Goal: Information Seeking & Learning: Check status

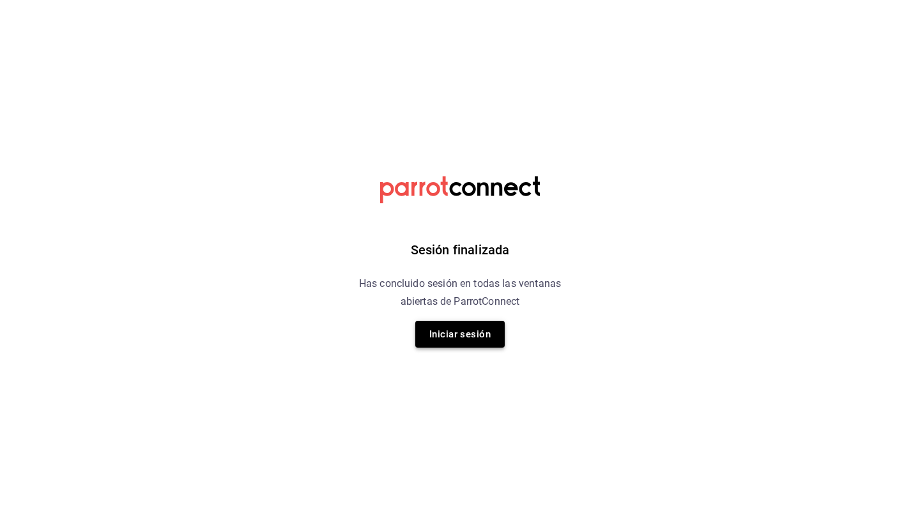
click at [487, 330] on button "Iniciar sesión" at bounding box center [459, 334] width 89 height 27
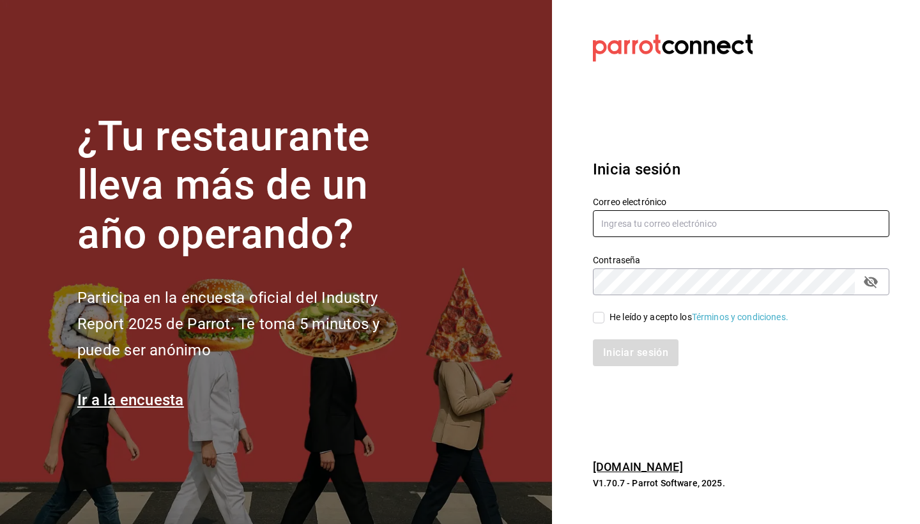
type input "[EMAIL_ADDRESS][DOMAIN_NAME]"
click at [598, 318] on input "He leído y acepto los Términos y condiciones." at bounding box center [599, 318] width 12 height 12
checkbox input "true"
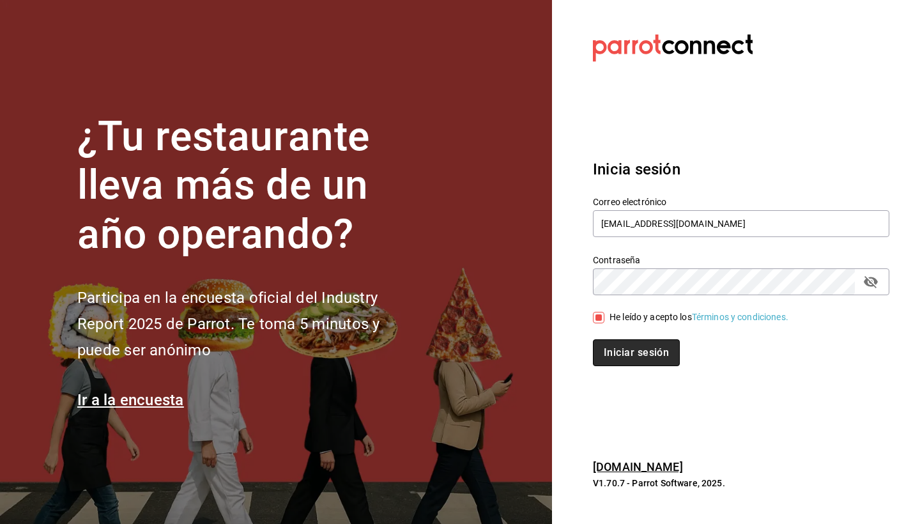
click at [623, 353] on button "Iniciar sesión" at bounding box center [636, 352] width 87 height 27
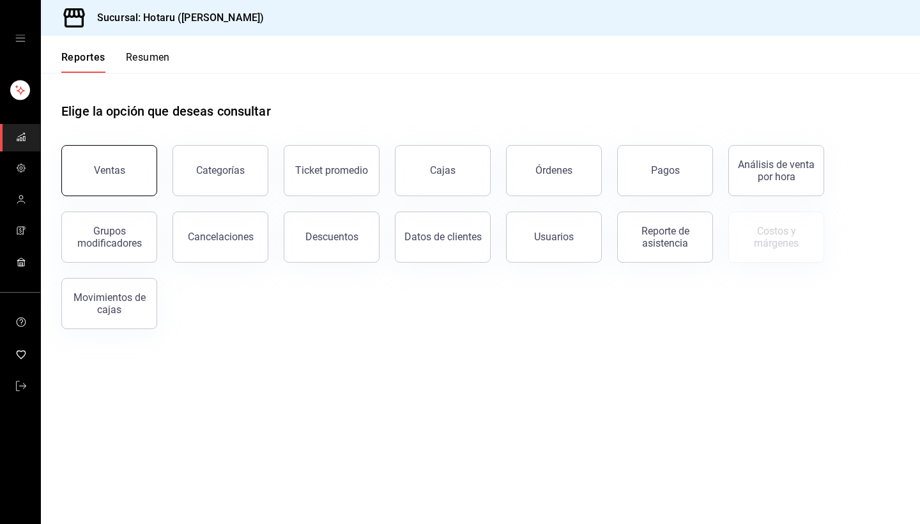
click at [120, 180] on button "Ventas" at bounding box center [109, 170] width 96 height 51
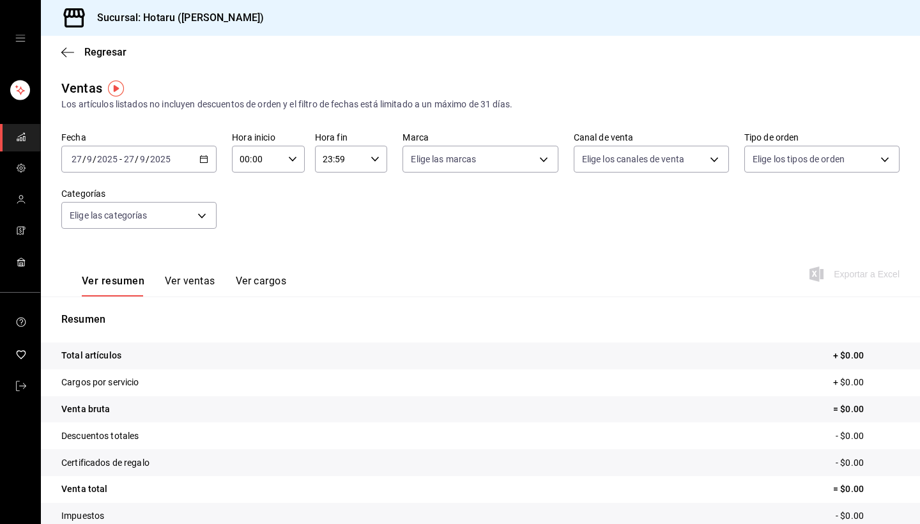
click at [207, 157] on \(Stroke\) "button" at bounding box center [204, 159] width 8 height 7
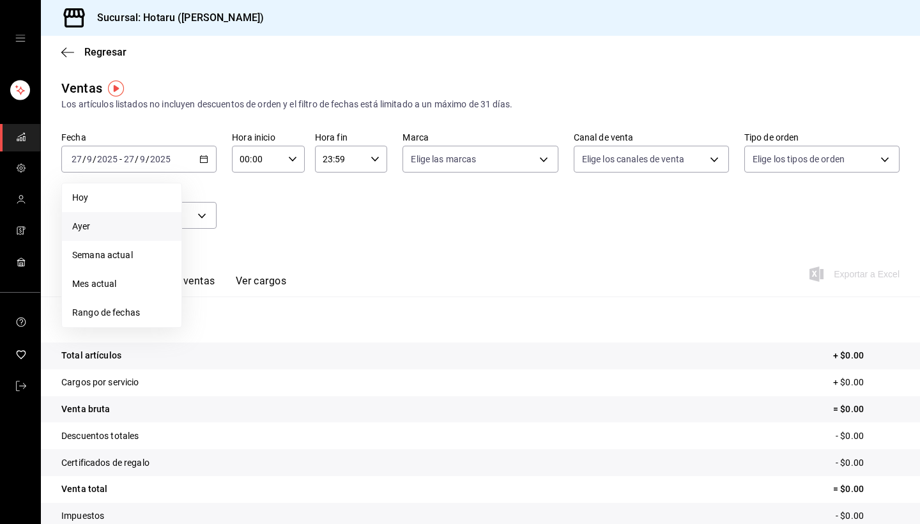
click at [99, 222] on span "Ayer" at bounding box center [121, 226] width 99 height 13
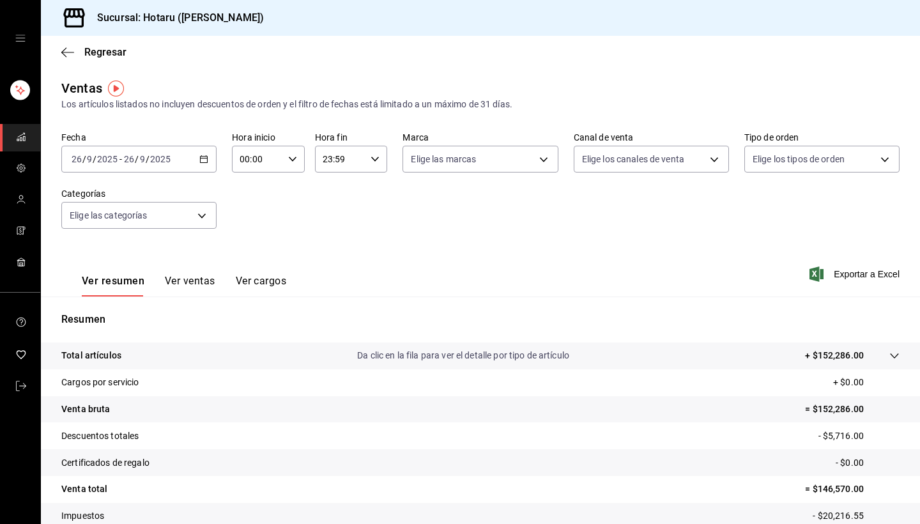
click at [199, 281] on button "Ver ventas" at bounding box center [190, 286] width 50 height 22
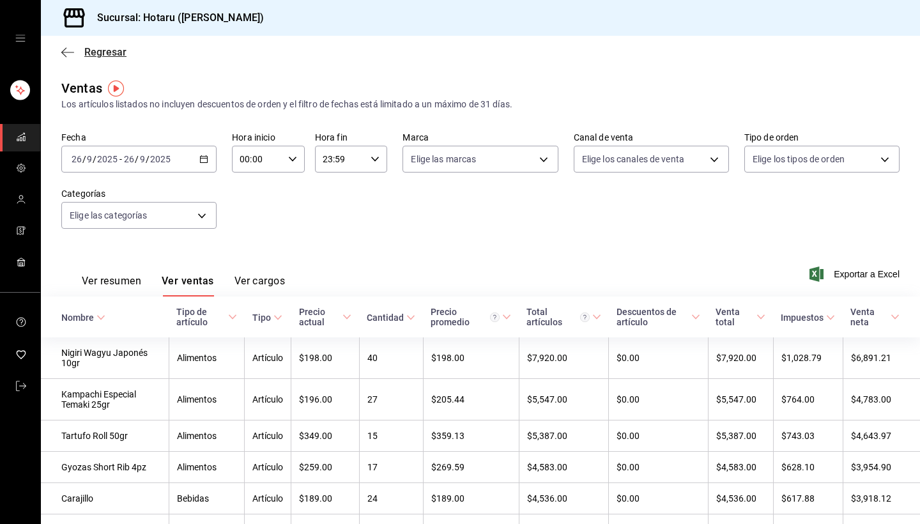
click at [66, 52] on icon "button" at bounding box center [67, 52] width 13 height 1
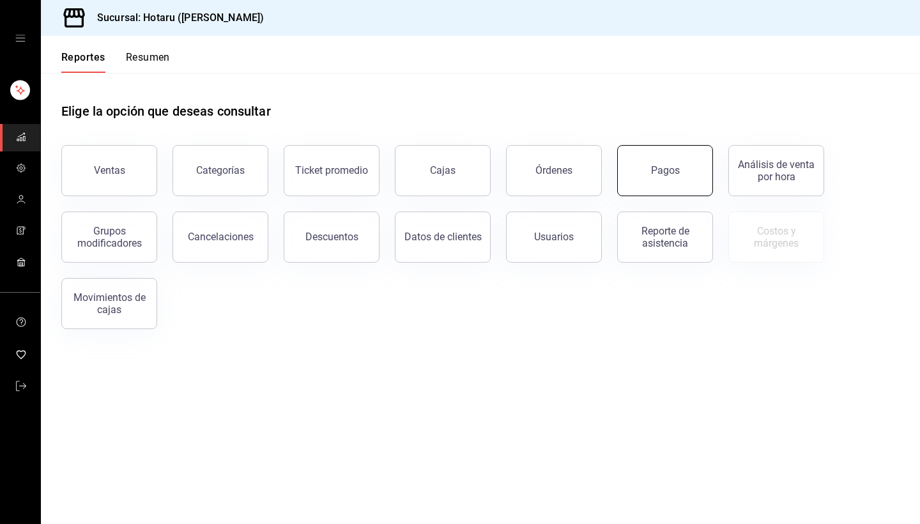
click at [651, 173] on button "Pagos" at bounding box center [665, 170] width 96 height 51
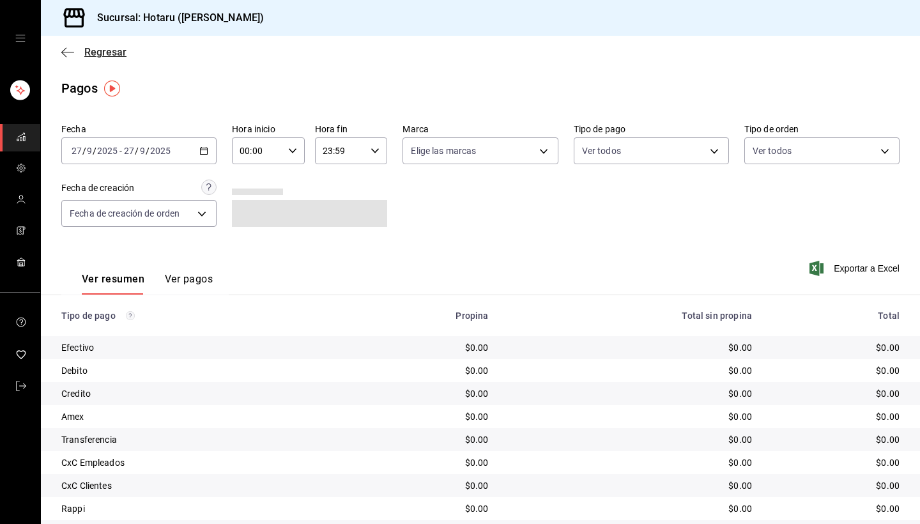
click at [67, 50] on icon "button" at bounding box center [67, 53] width 13 height 12
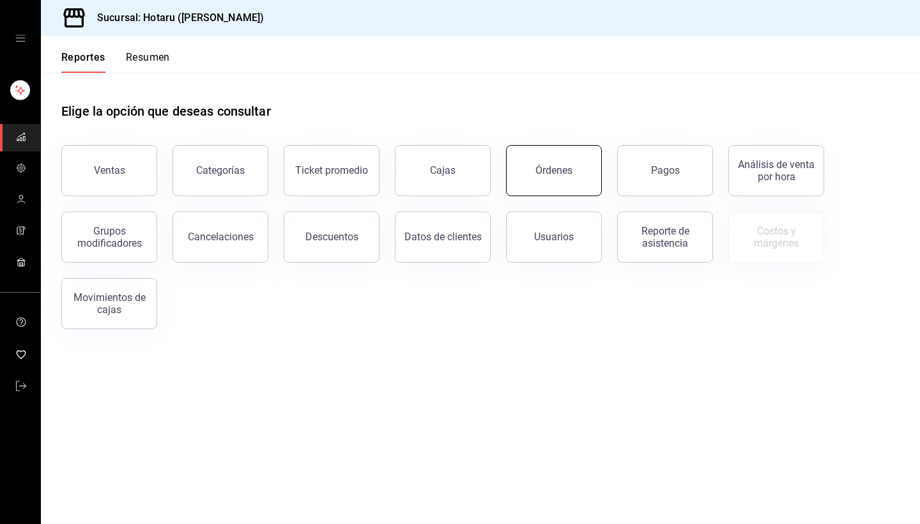
click at [561, 174] on div "Órdenes" at bounding box center [554, 170] width 37 height 12
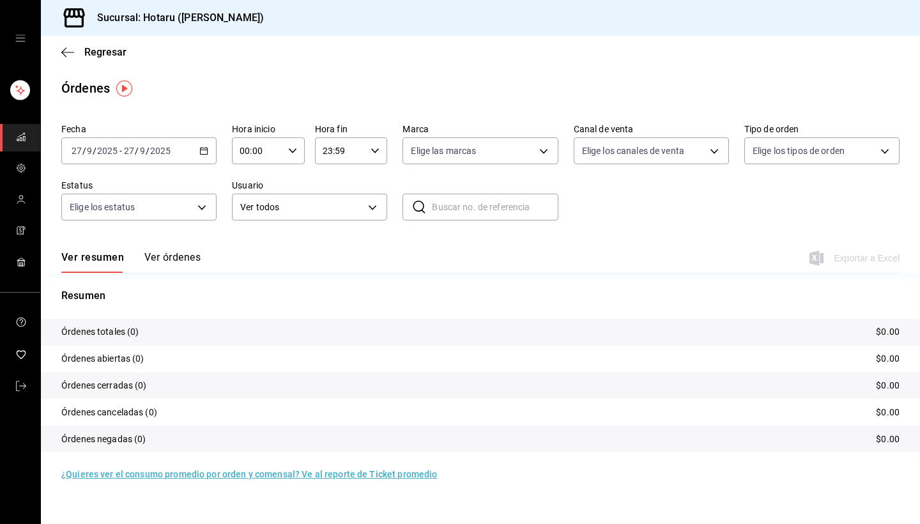
click at [204, 148] on \(Stroke\) "button" at bounding box center [204, 151] width 8 height 7
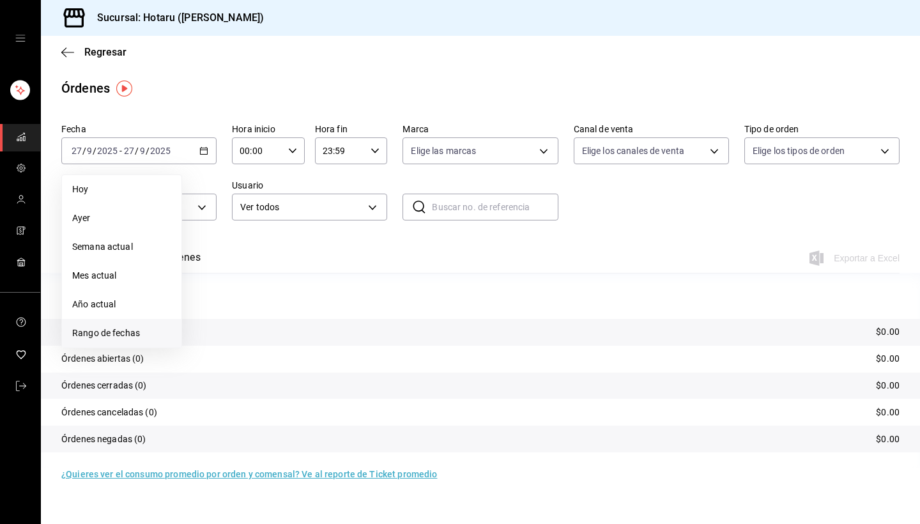
click at [103, 336] on span "Rango de fechas" at bounding box center [121, 333] width 99 height 13
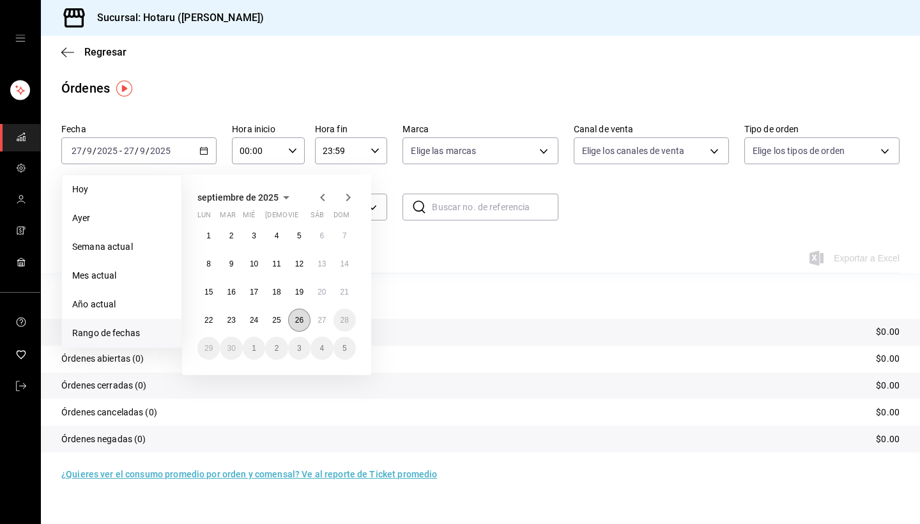
click at [304, 324] on abbr "26" at bounding box center [299, 320] width 8 height 9
click at [320, 323] on abbr "27" at bounding box center [322, 320] width 8 height 9
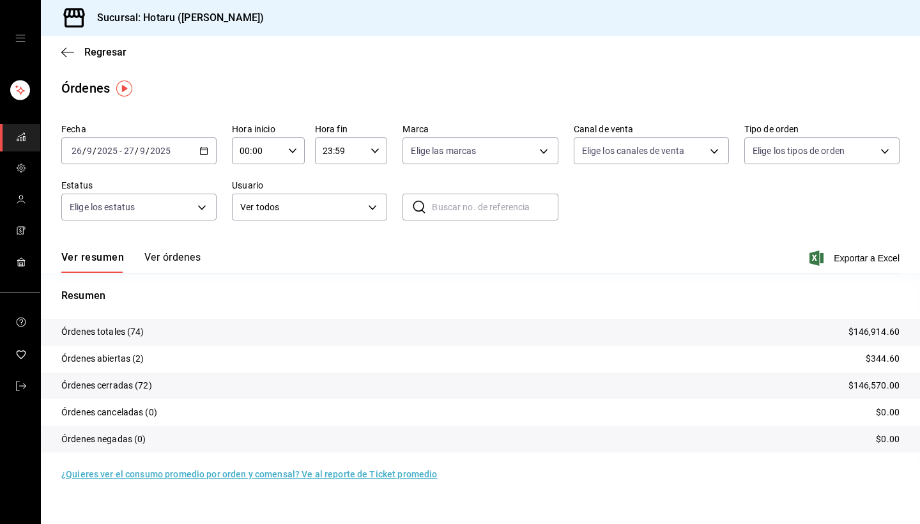
click at [293, 148] on icon "button" at bounding box center [292, 150] width 9 height 9
click at [254, 245] on button "03" at bounding box center [250, 237] width 31 height 26
type input "03:00"
click at [385, 252] on div at bounding box center [460, 262] width 920 height 524
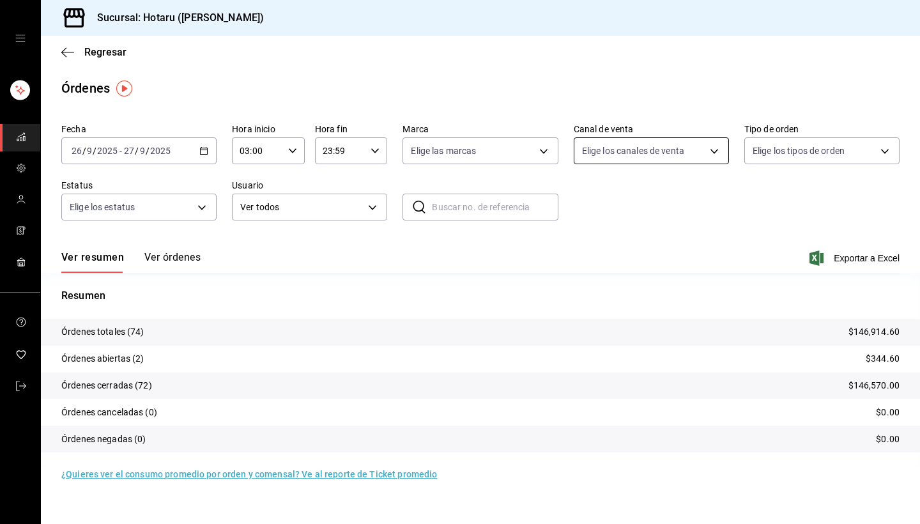
click at [679, 151] on body "Sucursal: Hotaru ([PERSON_NAME]) Regresar Órdenes Fecha [DATE] [DATE] - [DATE] …" at bounding box center [460, 262] width 920 height 524
click at [590, 271] on input "checkbox" at bounding box center [588, 273] width 12 height 12
checkbox input "true"
type input "UBER_EATS"
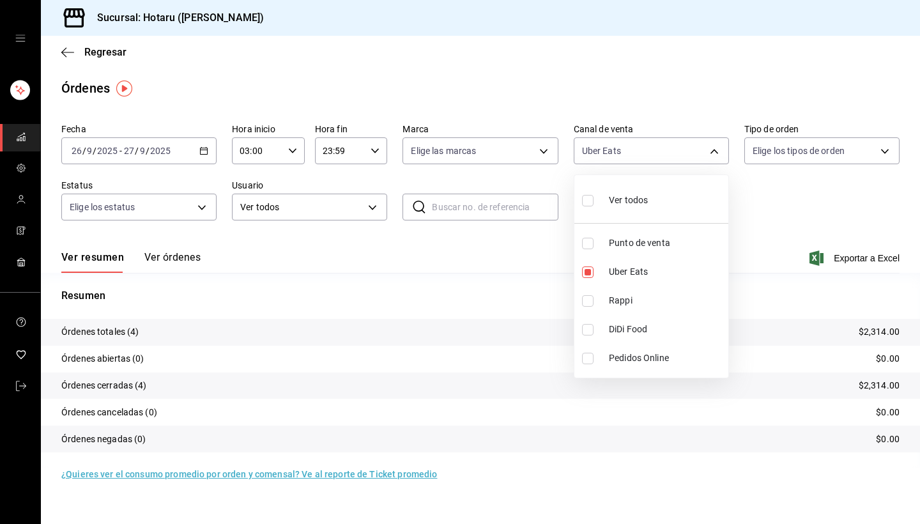
click at [585, 300] on input "checkbox" at bounding box center [588, 301] width 12 height 12
checkbox input "true"
type input "UBER_EATS,RAPPI"
click at [179, 256] on div at bounding box center [460, 262] width 920 height 524
click at [179, 256] on button "Ver órdenes" at bounding box center [172, 262] width 56 height 22
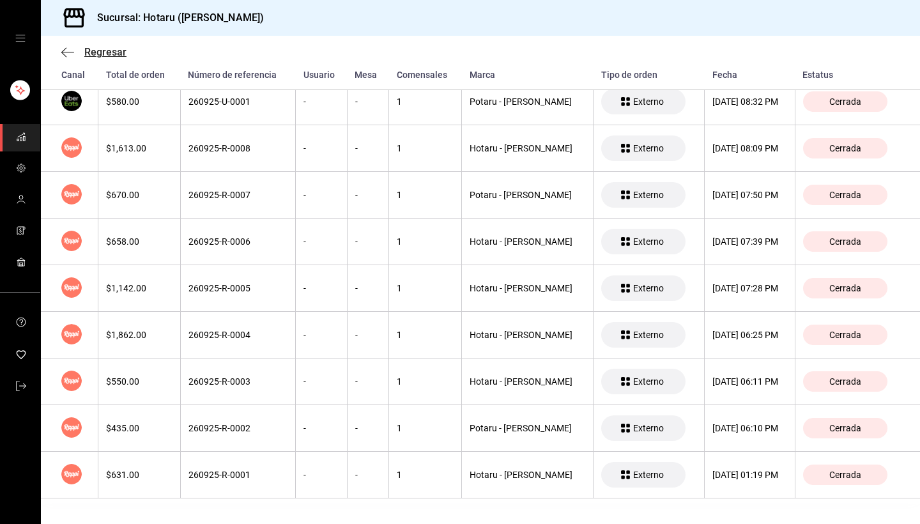
click at [68, 52] on icon "button" at bounding box center [67, 52] width 13 height 1
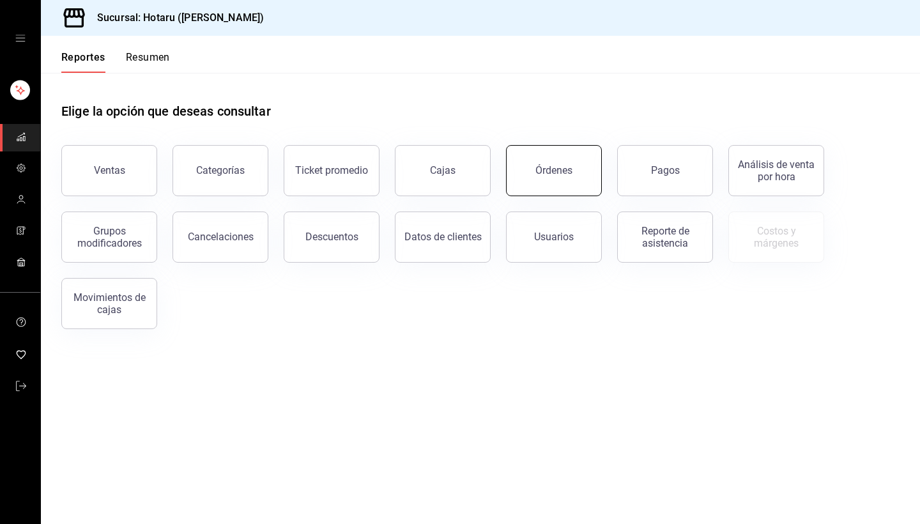
click at [546, 176] on div "Órdenes" at bounding box center [554, 170] width 37 height 12
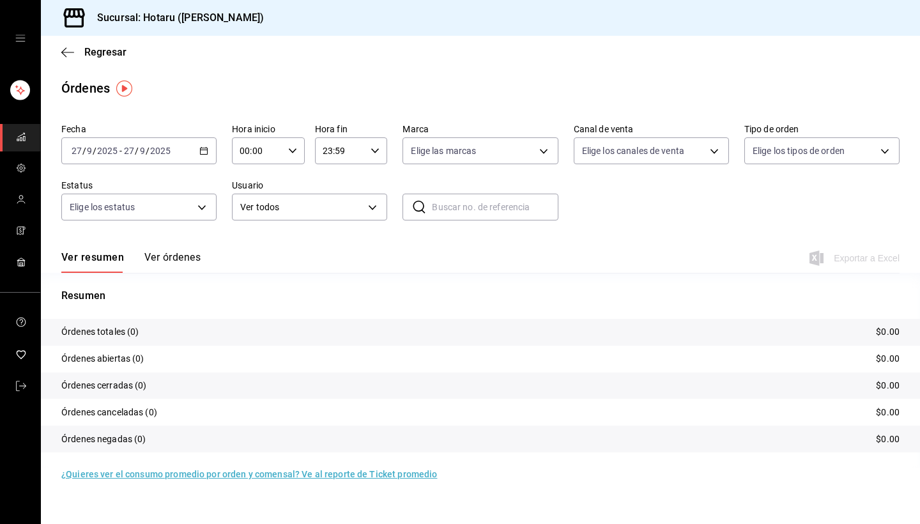
click at [201, 151] on icon "button" at bounding box center [203, 150] width 9 height 9
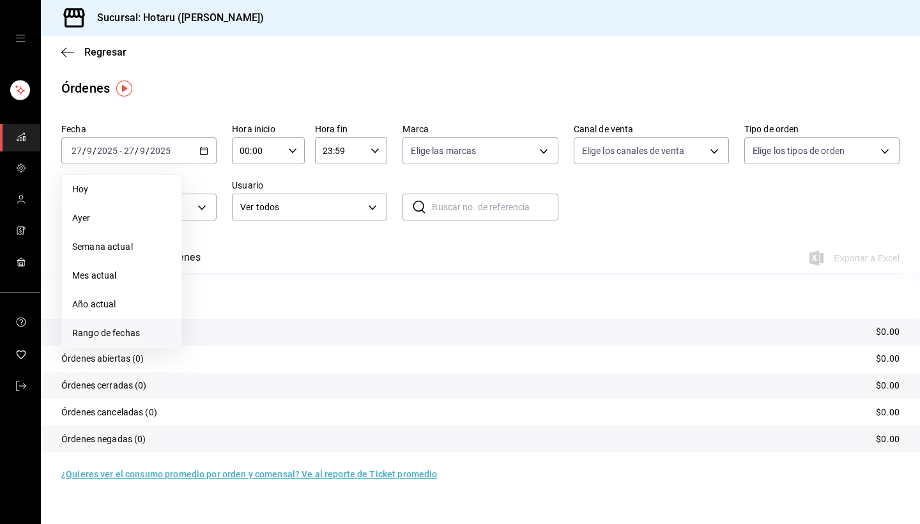
click at [130, 332] on span "Rango de fechas" at bounding box center [121, 333] width 99 height 13
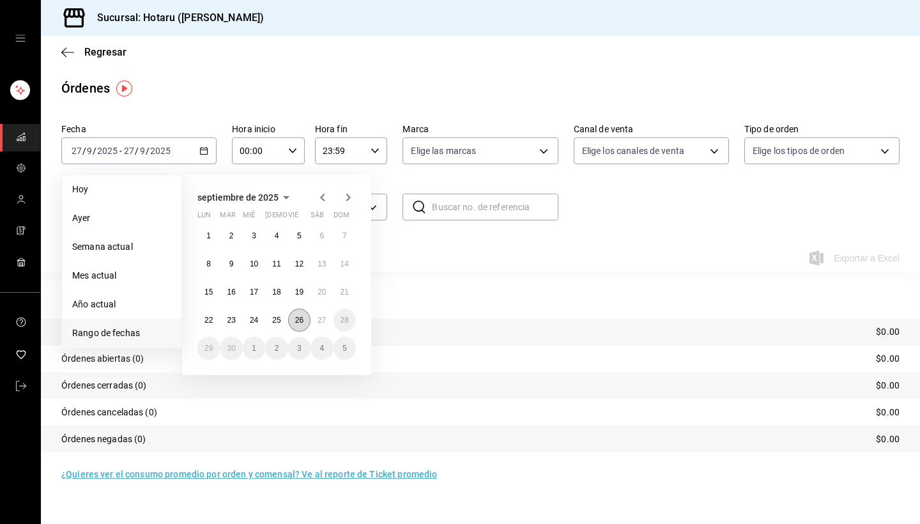
click at [296, 316] on abbr "26" at bounding box center [299, 320] width 8 height 9
click at [330, 319] on button "27" at bounding box center [322, 320] width 22 height 23
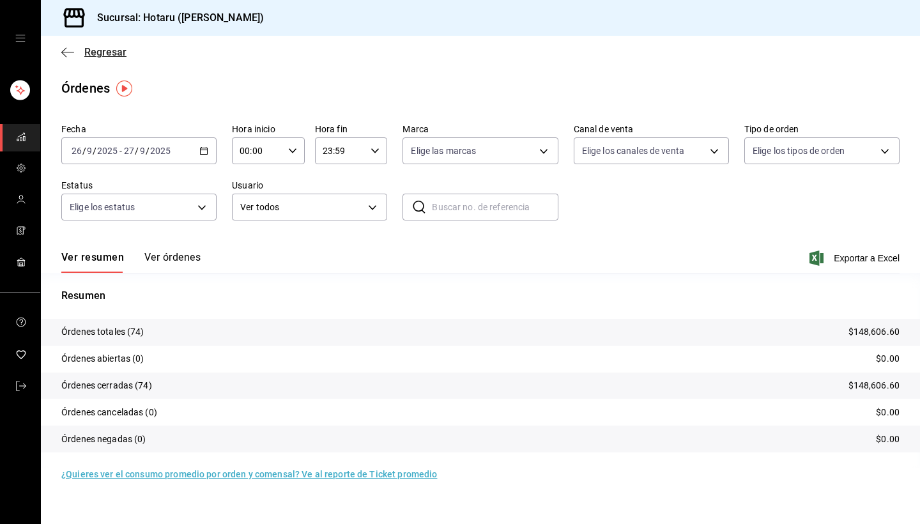
click at [67, 47] on icon "button" at bounding box center [67, 53] width 13 height 12
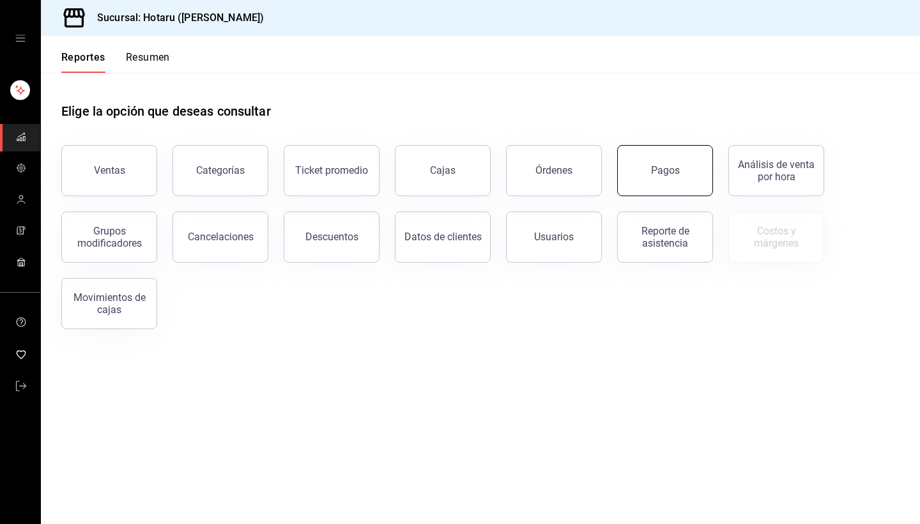
click at [650, 171] on button "Pagos" at bounding box center [665, 170] width 96 height 51
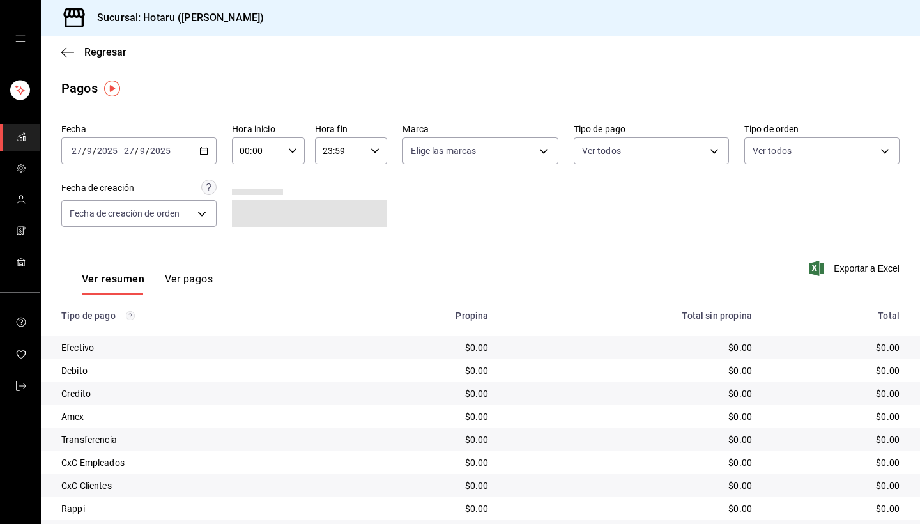
click at [205, 151] on icon "button" at bounding box center [203, 150] width 9 height 9
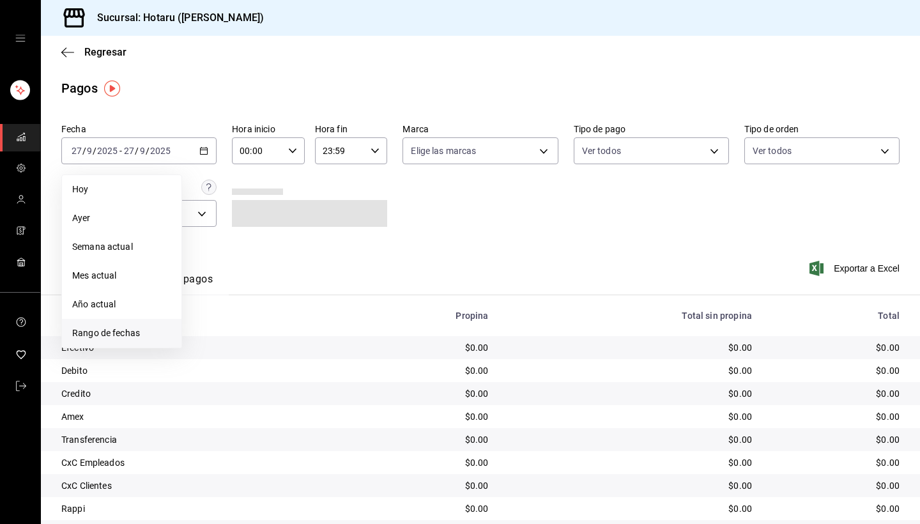
click at [137, 337] on span "Rango de fechas" at bounding box center [121, 333] width 99 height 13
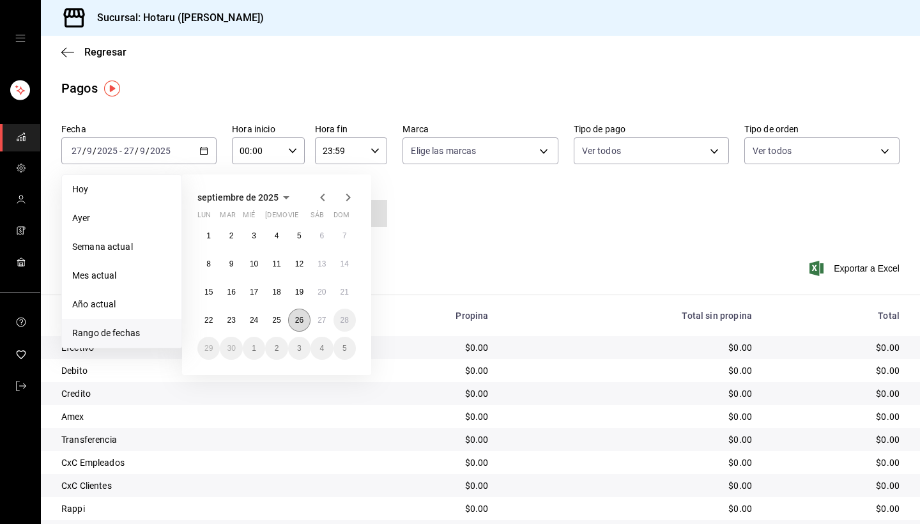
click at [293, 313] on button "26" at bounding box center [299, 320] width 22 height 23
click at [316, 316] on button "27" at bounding box center [322, 320] width 22 height 23
click at [302, 318] on abbr "26" at bounding box center [299, 320] width 8 height 9
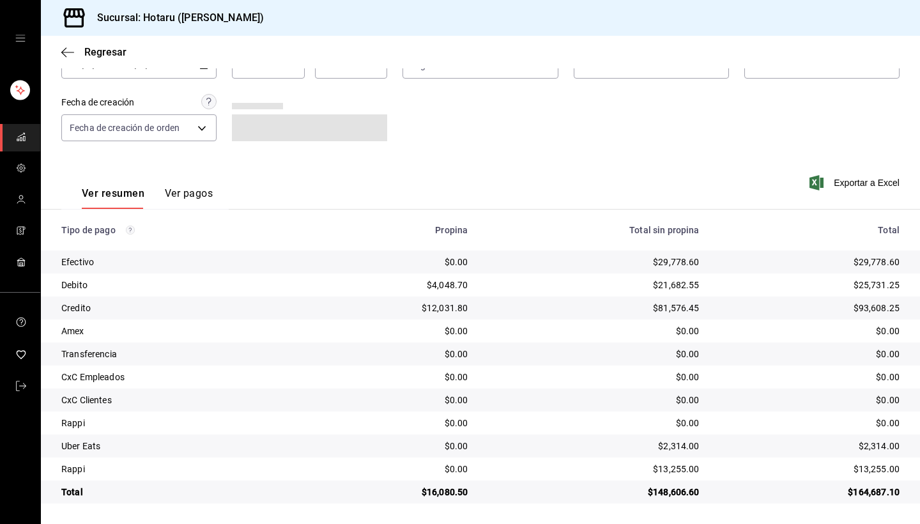
scroll to position [86, 0]
click at [65, 49] on icon "button" at bounding box center [63, 52] width 5 height 10
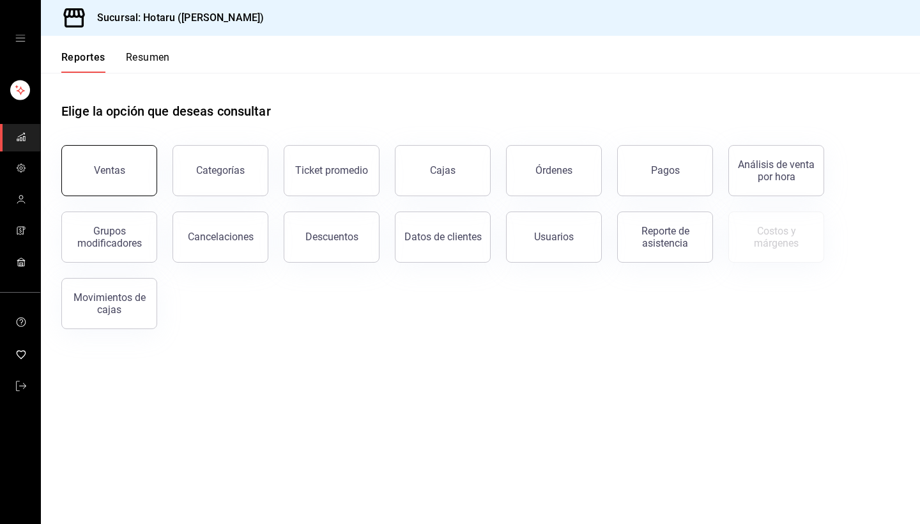
click at [137, 166] on button "Ventas" at bounding box center [109, 170] width 96 height 51
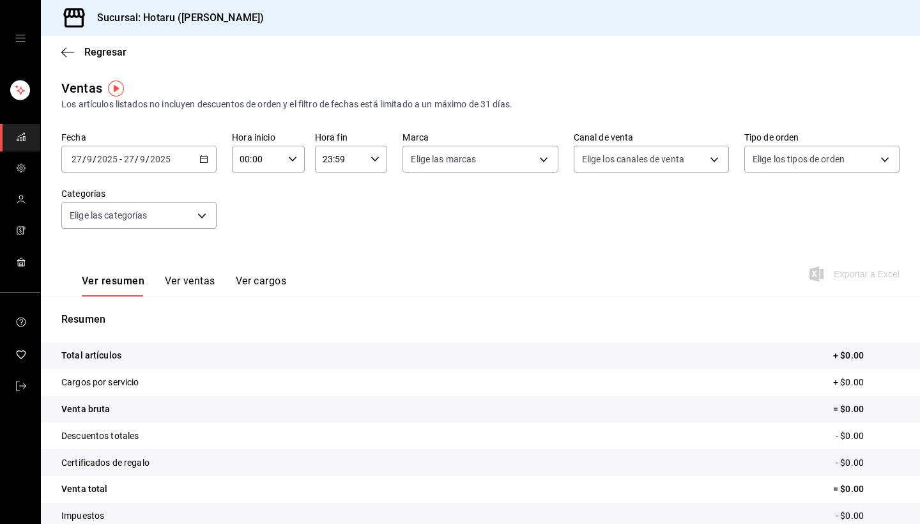
click at [200, 281] on button "Ver ventas" at bounding box center [190, 286] width 50 height 22
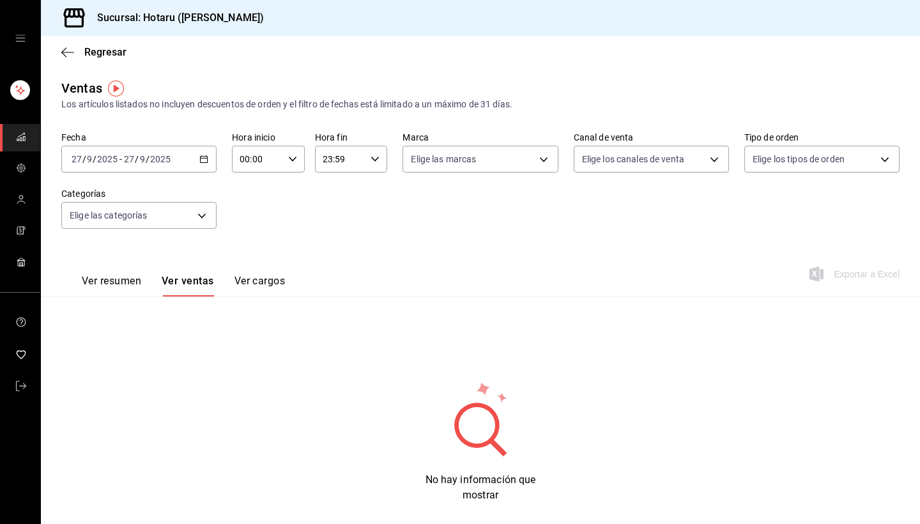
click at [204, 158] on icon "button" at bounding box center [203, 159] width 9 height 9
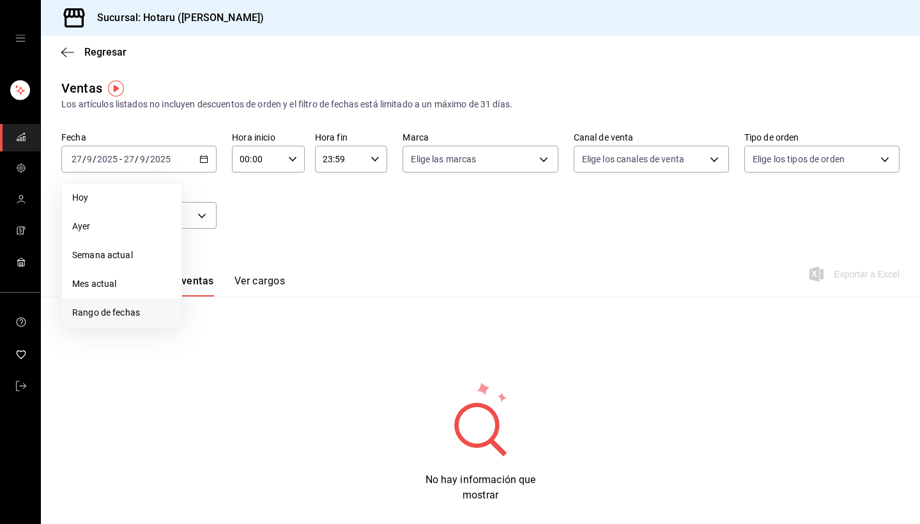
click at [136, 314] on span "Rango de fechas" at bounding box center [121, 312] width 99 height 13
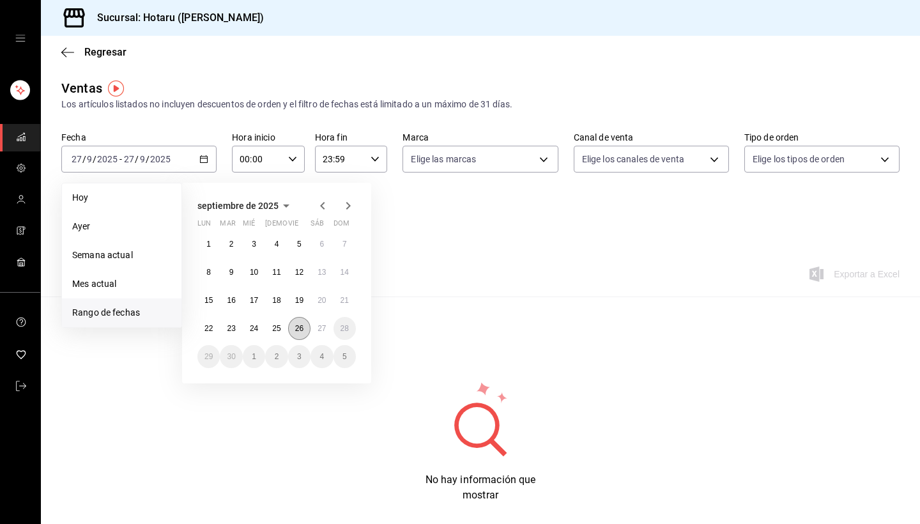
click at [303, 330] on abbr "26" at bounding box center [299, 328] width 8 height 9
click at [330, 327] on button "27" at bounding box center [322, 328] width 22 height 23
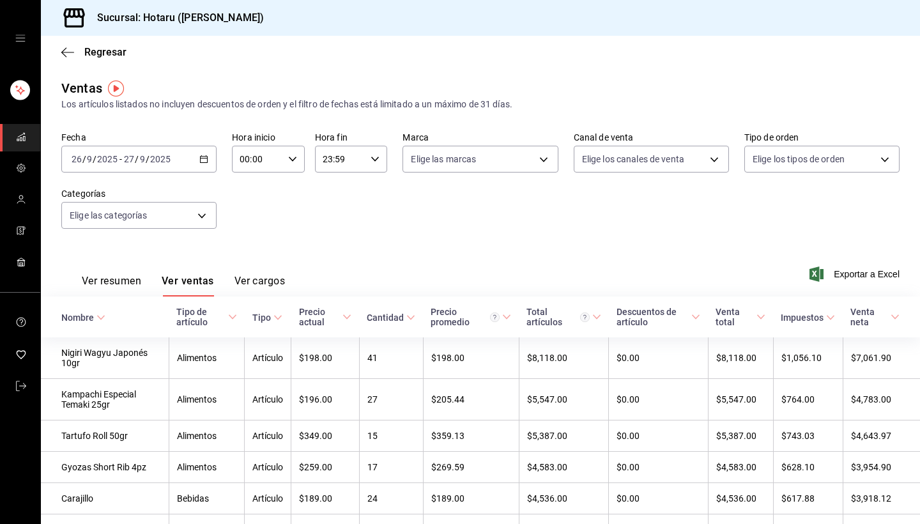
click at [292, 159] on icon "button" at bounding box center [292, 159] width 9 height 9
click at [252, 242] on span "03" at bounding box center [250, 243] width 16 height 10
type input "03:00"
click at [98, 315] on div at bounding box center [460, 262] width 920 height 524
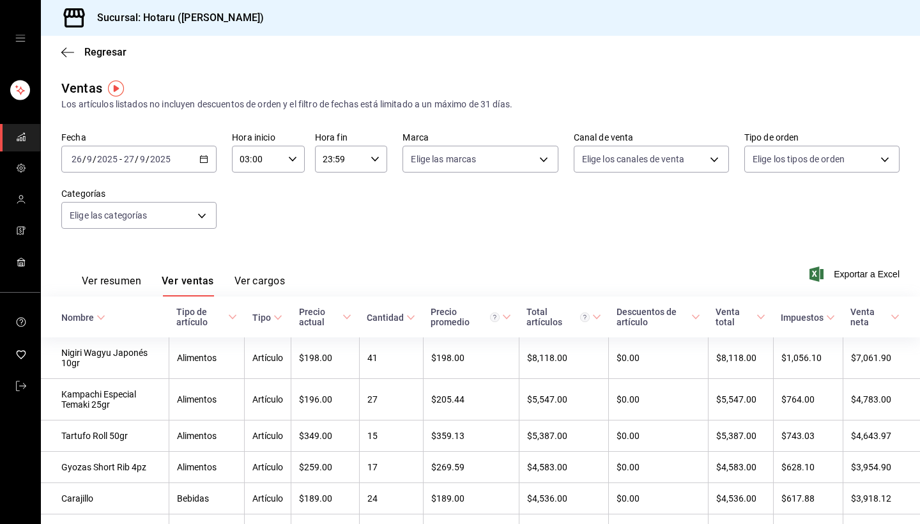
click at [98, 315] on icon at bounding box center [101, 317] width 9 height 9
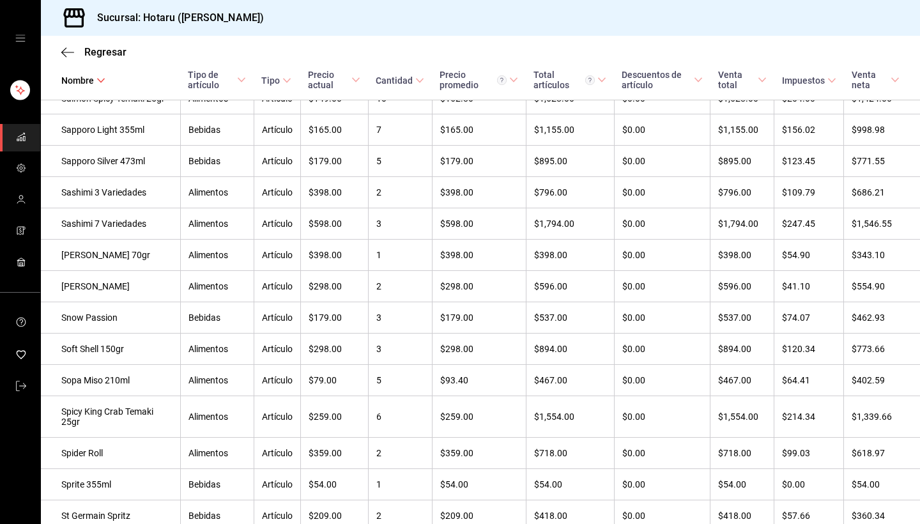
scroll to position [3820, 0]
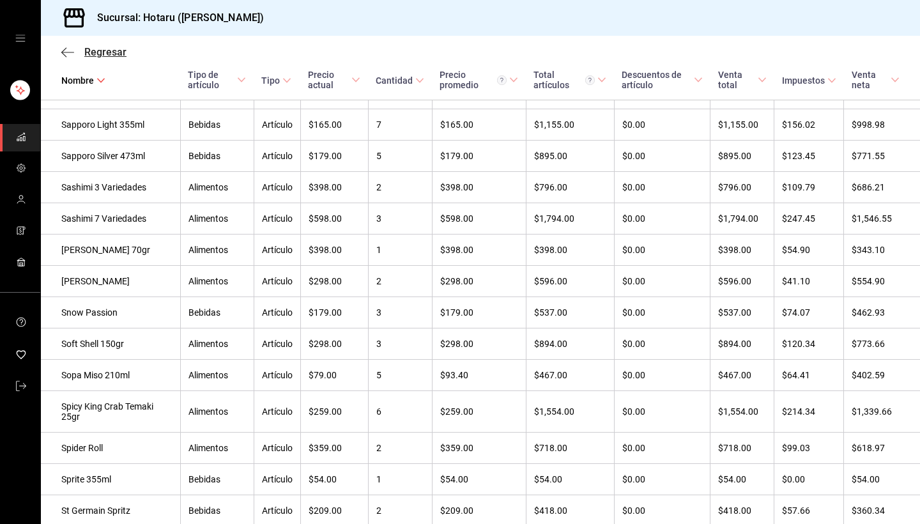
click at [65, 49] on icon "button" at bounding box center [63, 52] width 5 height 10
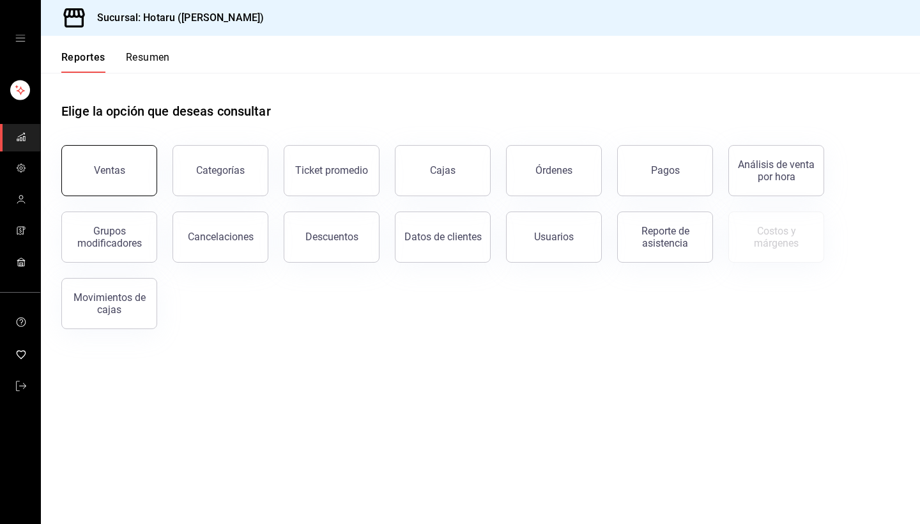
click at [114, 157] on button "Ventas" at bounding box center [109, 170] width 96 height 51
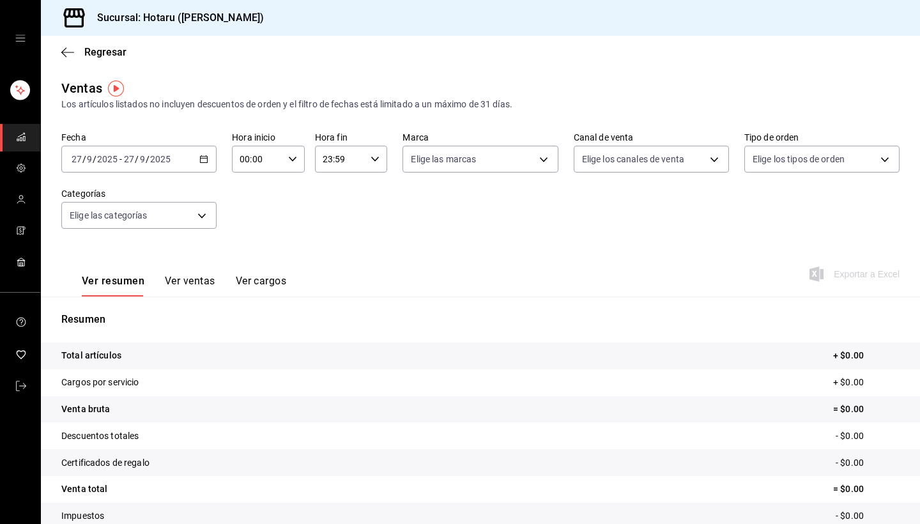
click at [202, 155] on \(Stroke\) "button" at bounding box center [201, 155] width 1 height 1
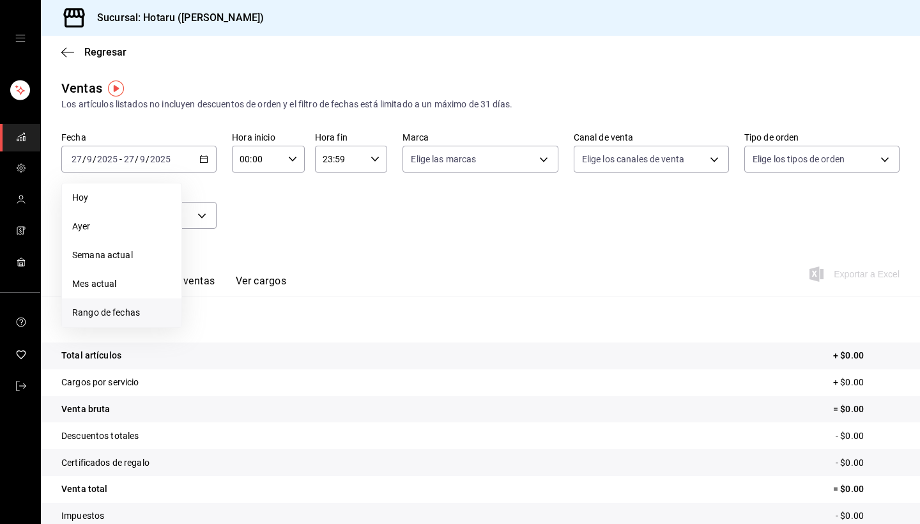
click at [143, 321] on li "Rango de fechas" at bounding box center [122, 312] width 120 height 29
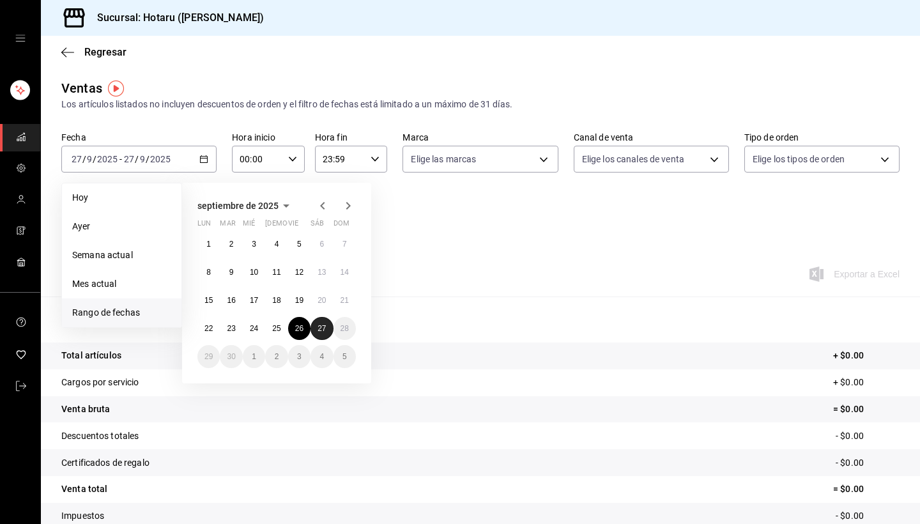
click at [323, 329] on abbr "27" at bounding box center [322, 328] width 8 height 9
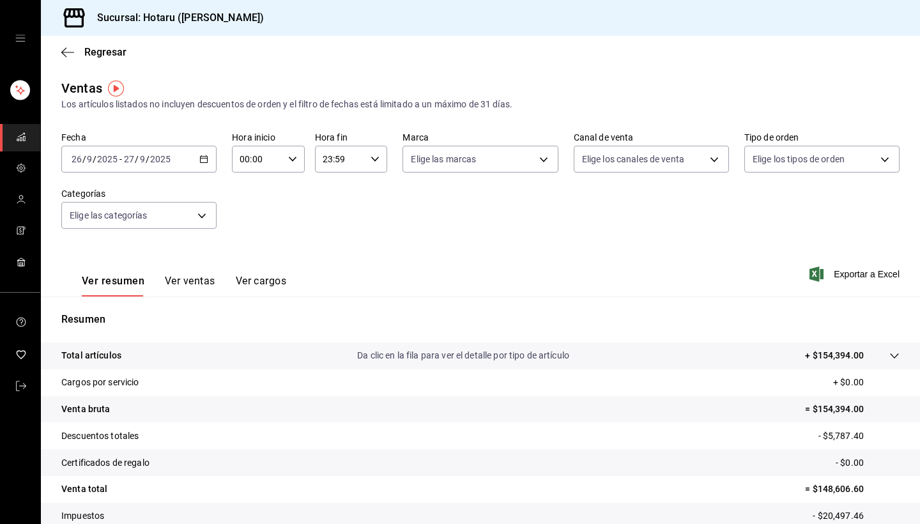
click at [431, 353] on p "Da clic en la fila para ver el detalle por tipo de artículo" at bounding box center [463, 355] width 212 height 13
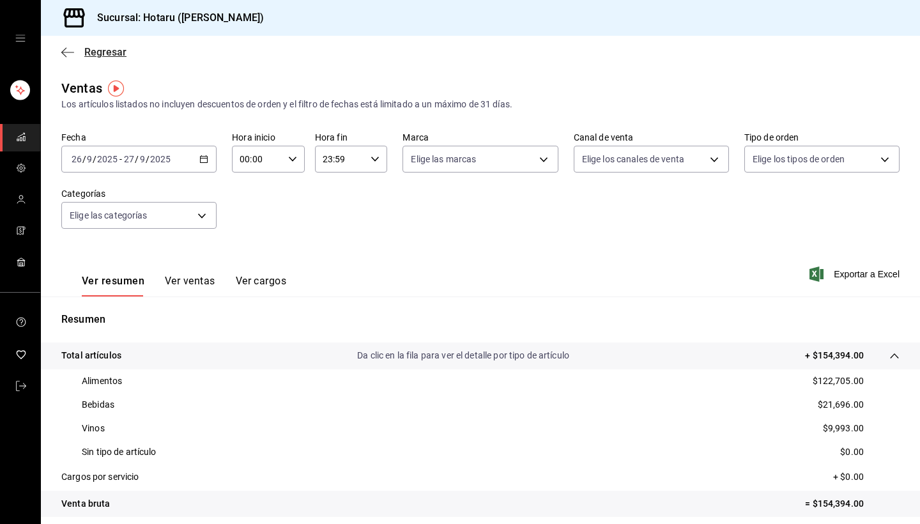
click at [66, 48] on icon "button" at bounding box center [63, 52] width 5 height 10
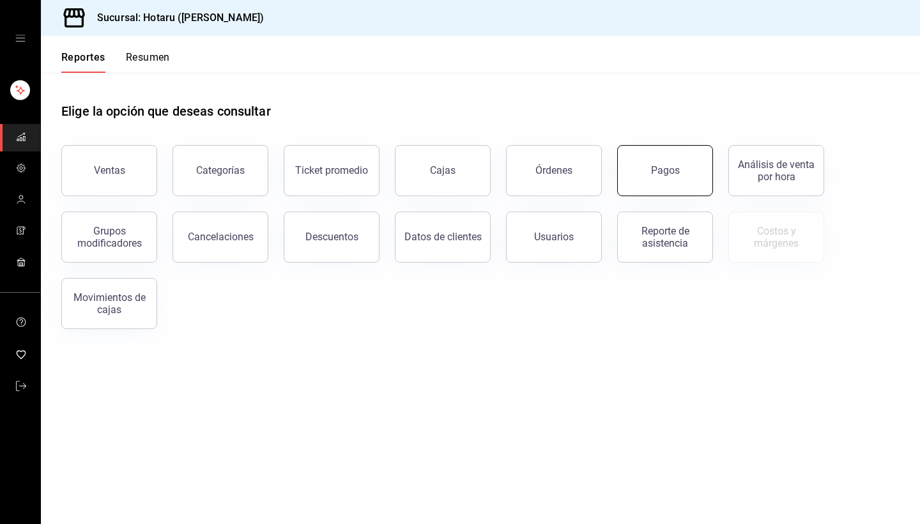
click at [645, 158] on button "Pagos" at bounding box center [665, 170] width 96 height 51
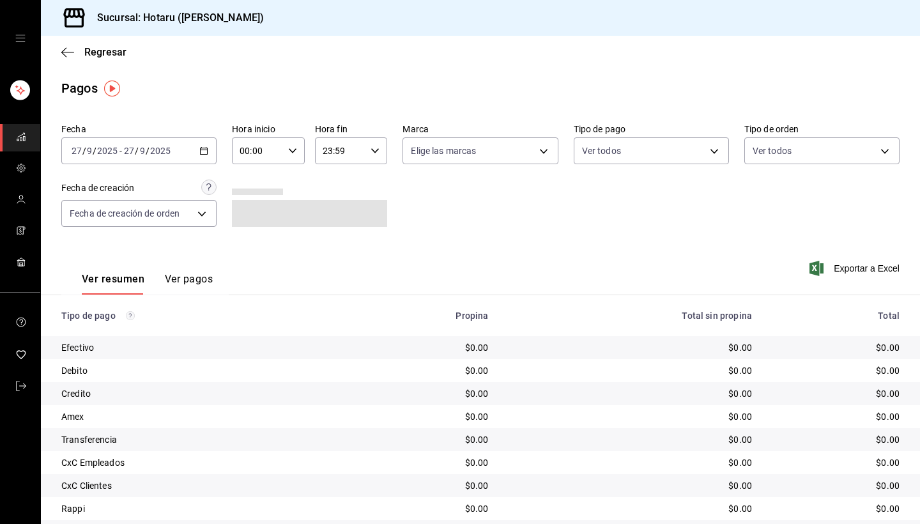
click at [206, 151] on icon "button" at bounding box center [203, 150] width 9 height 9
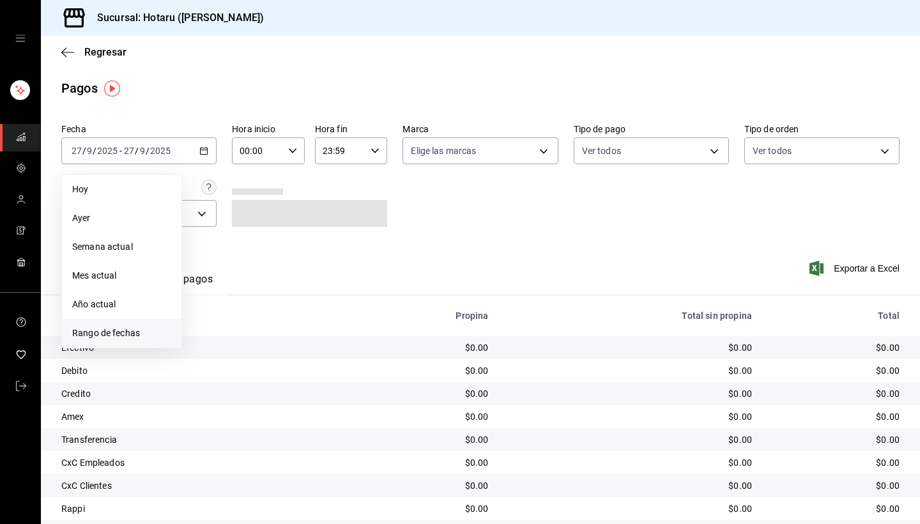
click at [148, 332] on span "Rango de fechas" at bounding box center [121, 333] width 99 height 13
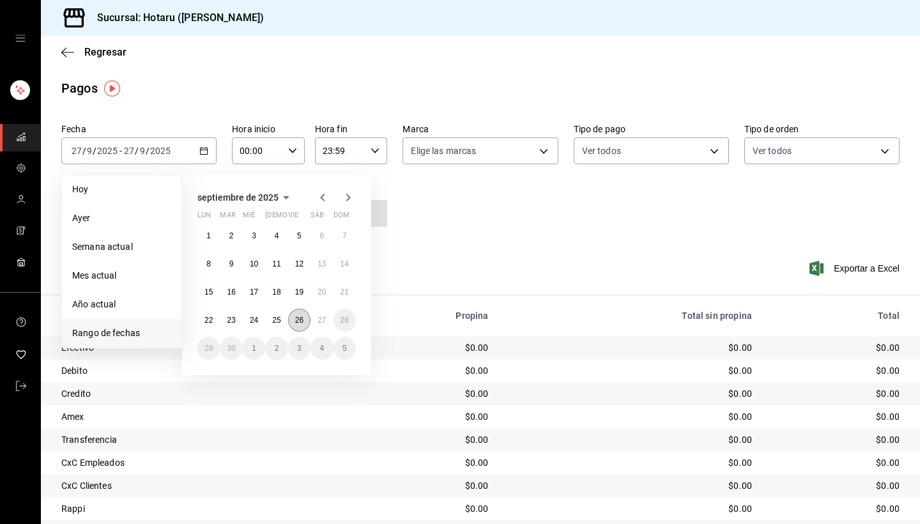
click at [307, 326] on button "26" at bounding box center [299, 320] width 22 height 23
click at [321, 320] on abbr "27" at bounding box center [322, 320] width 8 height 9
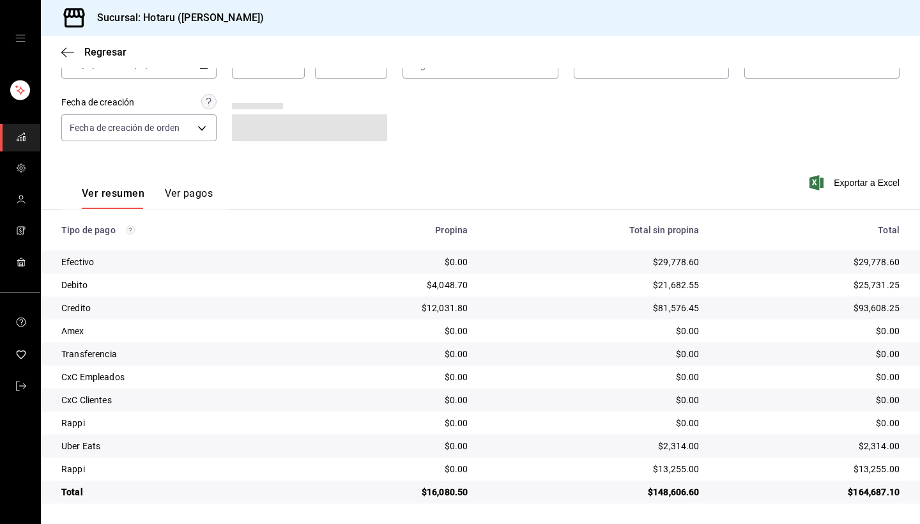
scroll to position [86, 0]
click at [65, 45] on div "Regresar" at bounding box center [480, 52] width 879 height 33
click at [65, 52] on icon "button" at bounding box center [67, 52] width 13 height 1
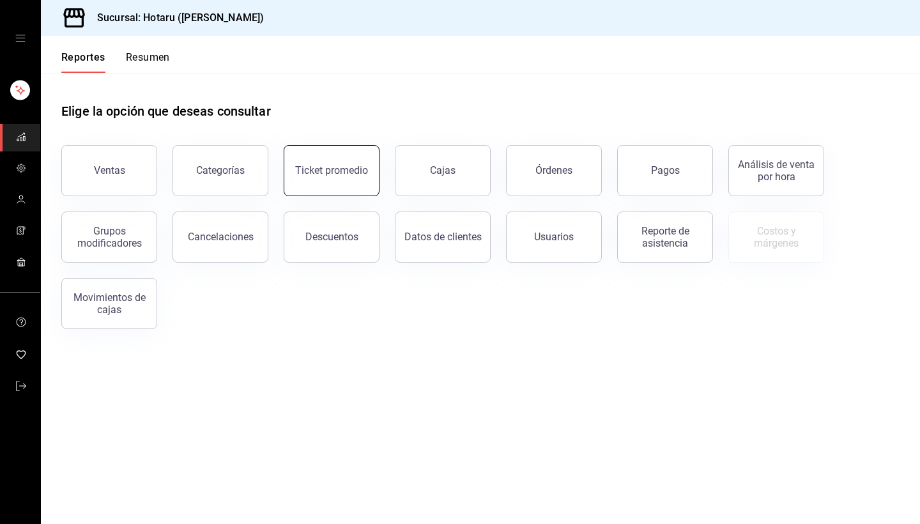
click at [330, 174] on div "Ticket promedio" at bounding box center [331, 170] width 73 height 12
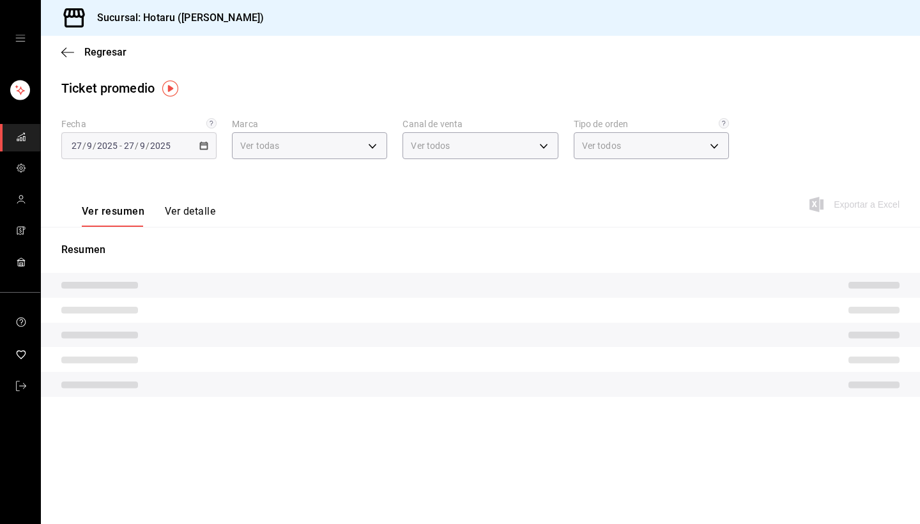
type input "c6f689f8-63fd-49a8-a607-35aea03ac6a9,619c758d-7c36-49c6-a756-e52d453908cb"
type input "PARROT,UBER_EATS,RAPPI,DIDI_FOOD,ONLINE"
type input "1ceba3b7-3cd3-4620-b4ec-4b6d29c74f5d,f38966ed-c187-4b4e-a817-8ece369e4d0b,32ac7…"
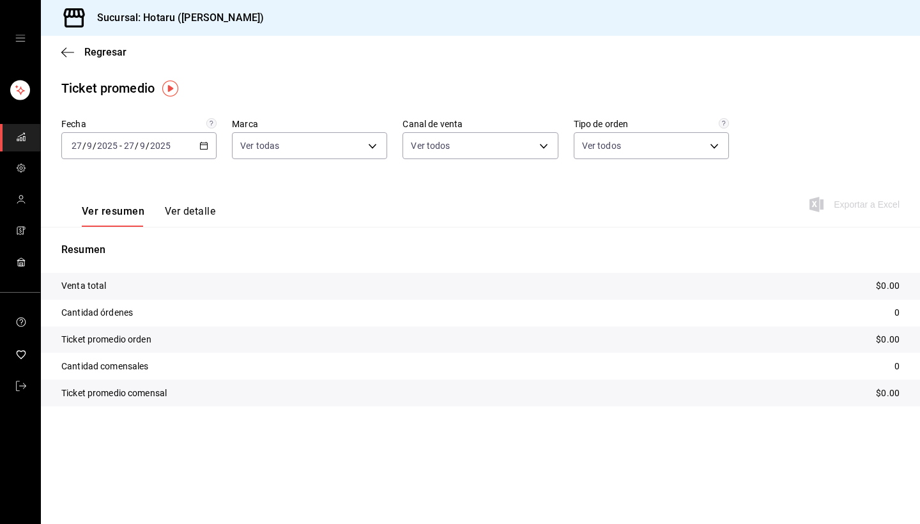
click at [205, 144] on icon "button" at bounding box center [203, 145] width 9 height 9
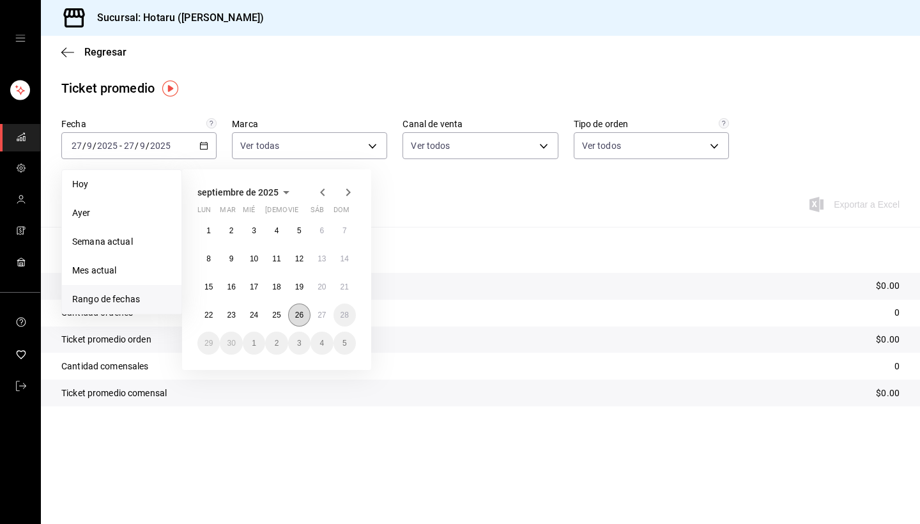
click at [302, 318] on abbr "26" at bounding box center [299, 315] width 8 height 9
click at [325, 314] on abbr "27" at bounding box center [322, 315] width 8 height 9
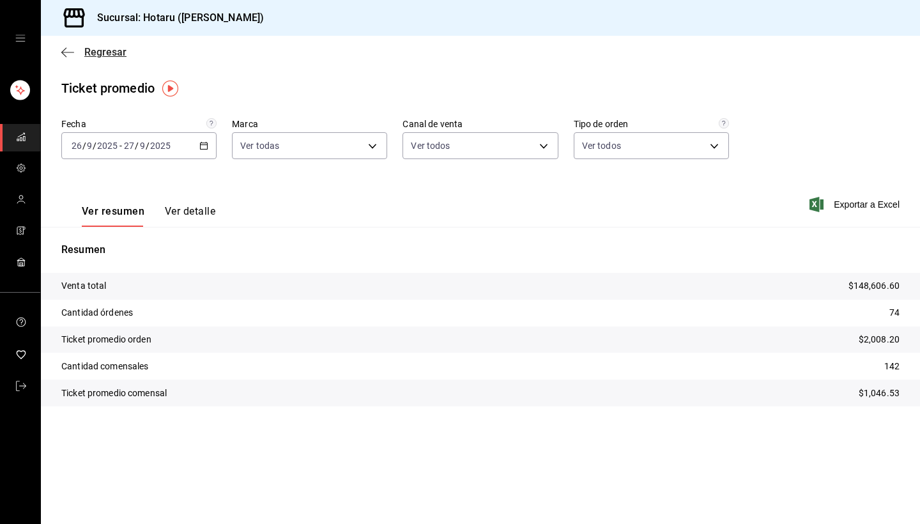
click at [66, 51] on icon "button" at bounding box center [67, 53] width 13 height 12
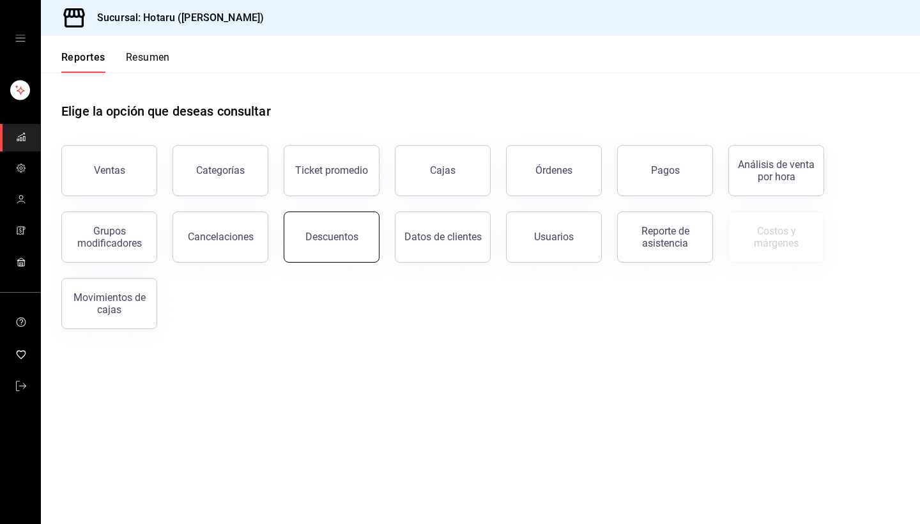
click at [327, 241] on div "Descuentos" at bounding box center [332, 237] width 53 height 12
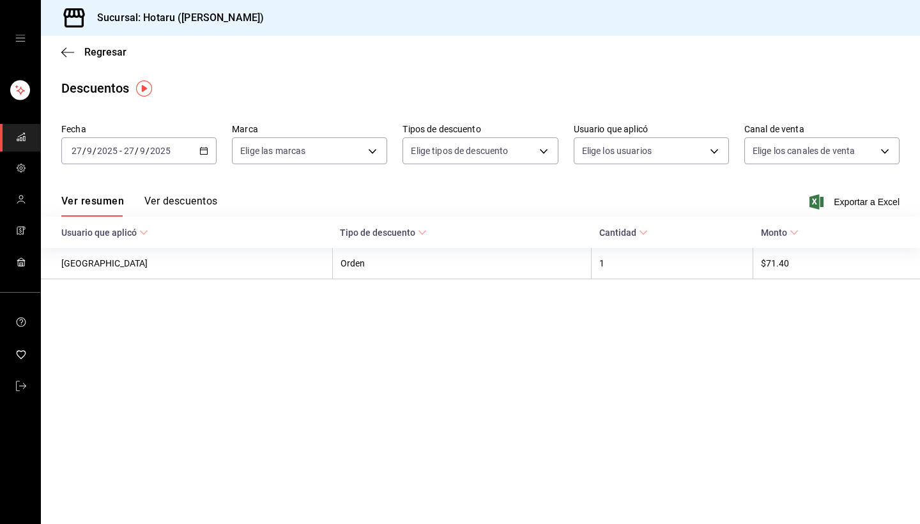
click at [208, 149] on \(Stroke\) "button" at bounding box center [204, 151] width 8 height 7
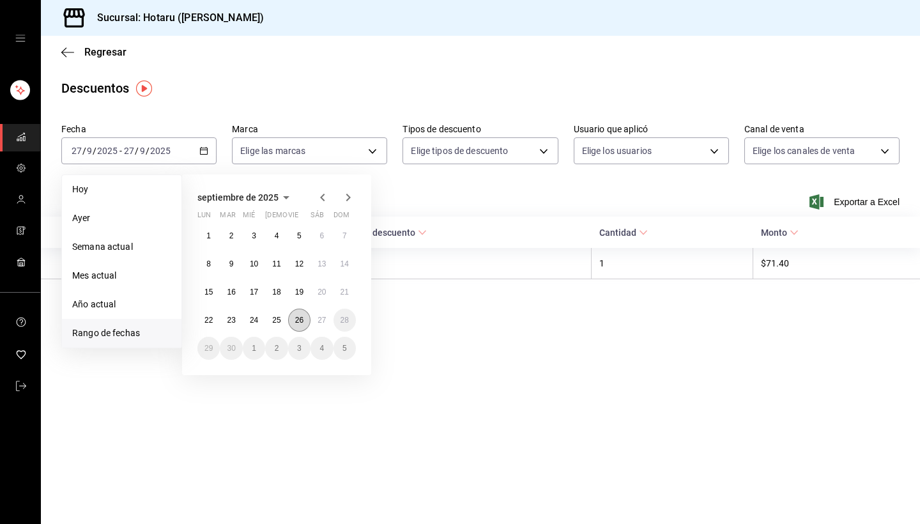
click at [300, 321] on abbr "26" at bounding box center [299, 320] width 8 height 9
click at [321, 321] on abbr "27" at bounding box center [322, 320] width 8 height 9
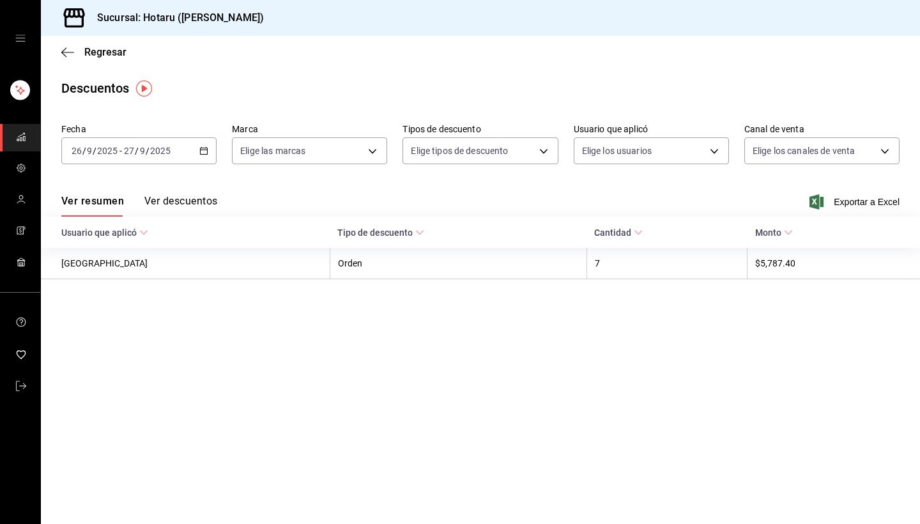
click at [189, 201] on button "Ver descuentos" at bounding box center [180, 206] width 73 height 22
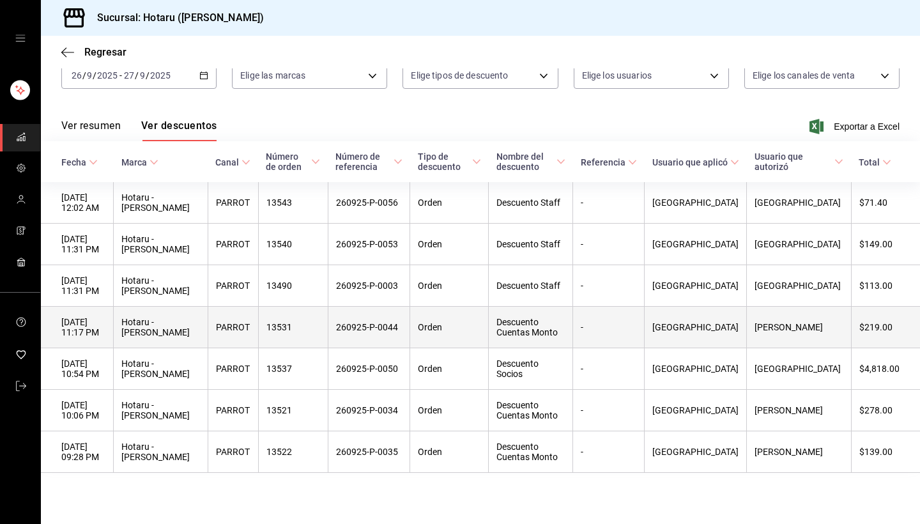
scroll to position [75, 0]
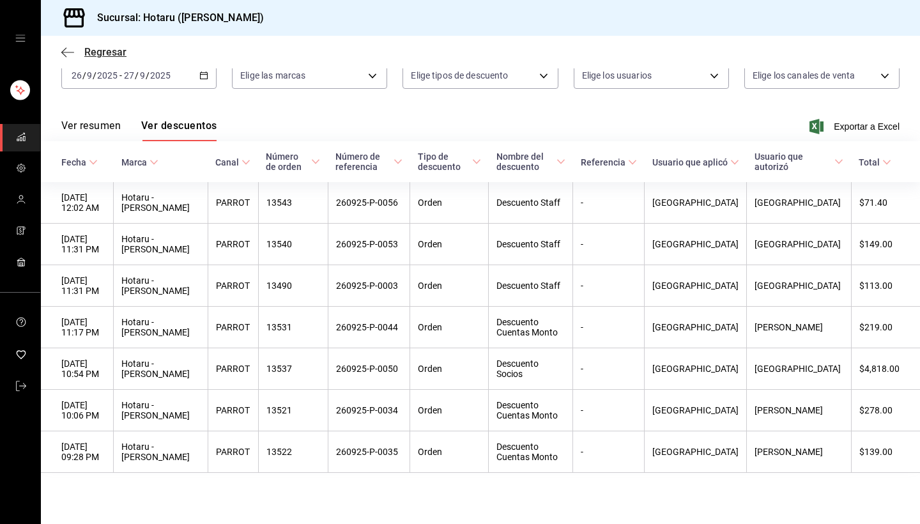
click at [66, 52] on icon "button" at bounding box center [67, 52] width 13 height 1
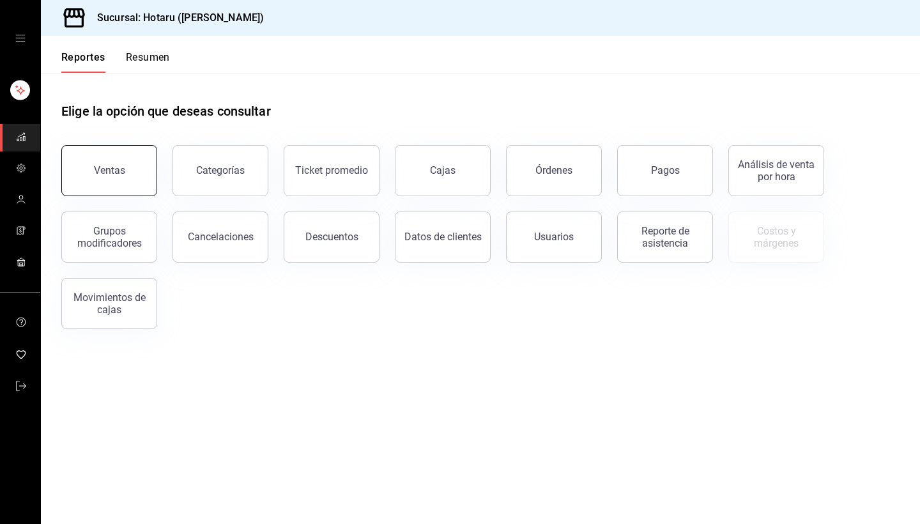
click at [111, 169] on div "Ventas" at bounding box center [109, 170] width 31 height 12
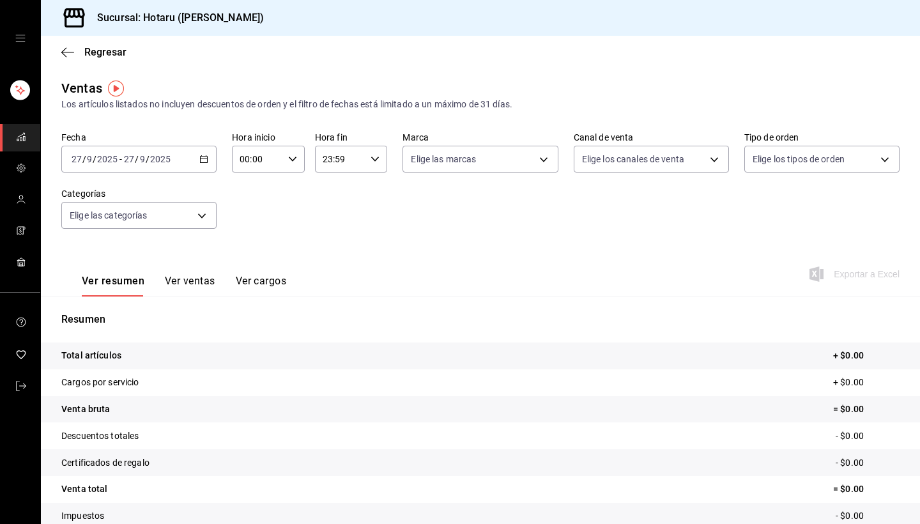
click at [202, 159] on icon "button" at bounding box center [203, 159] width 9 height 9
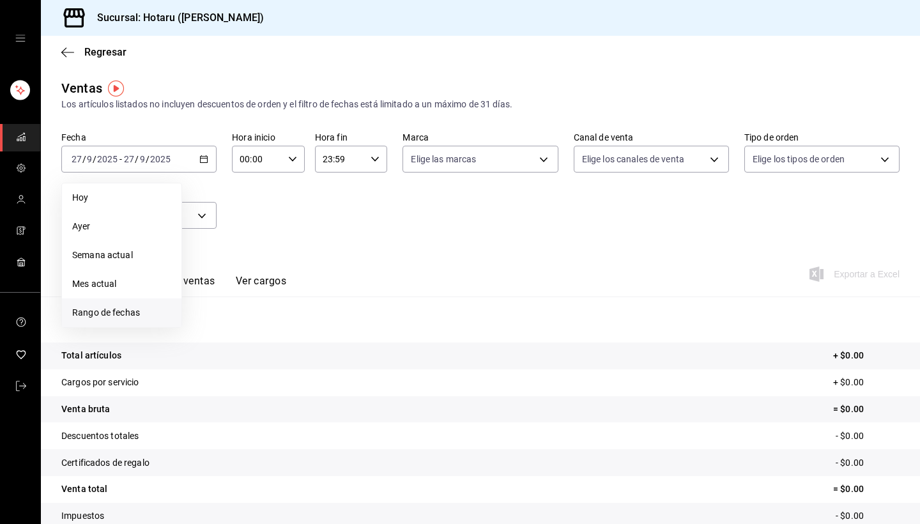
click at [127, 313] on span "Rango de fechas" at bounding box center [121, 312] width 99 height 13
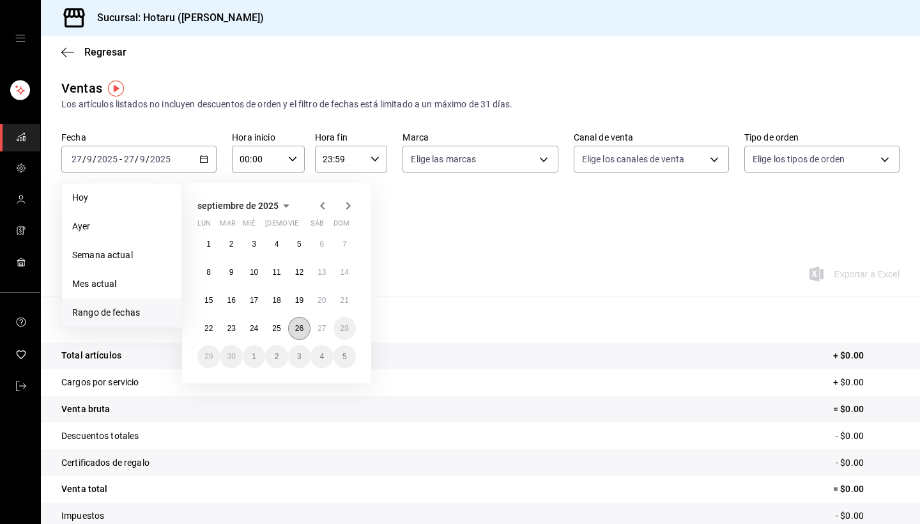
click at [302, 327] on abbr "26" at bounding box center [299, 328] width 8 height 9
click at [318, 329] on abbr "27" at bounding box center [322, 328] width 8 height 9
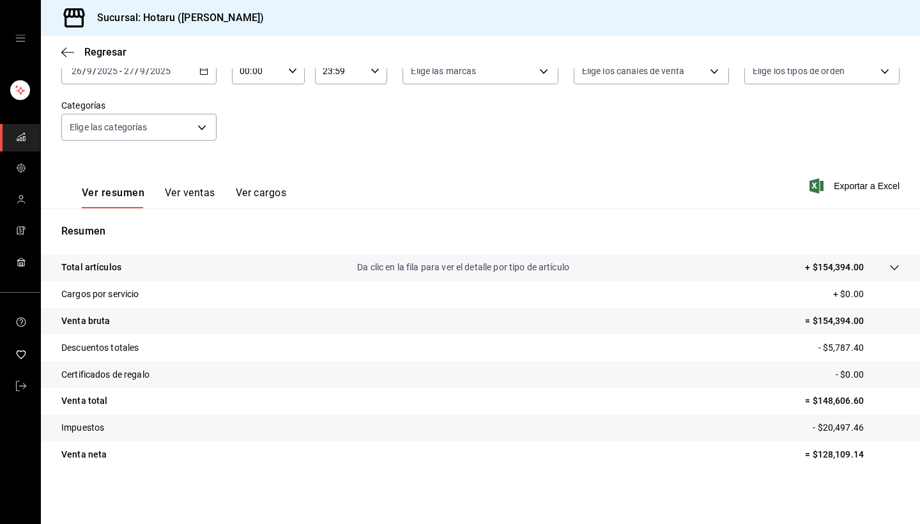
scroll to position [88, 0]
